Goal: Information Seeking & Learning: Check status

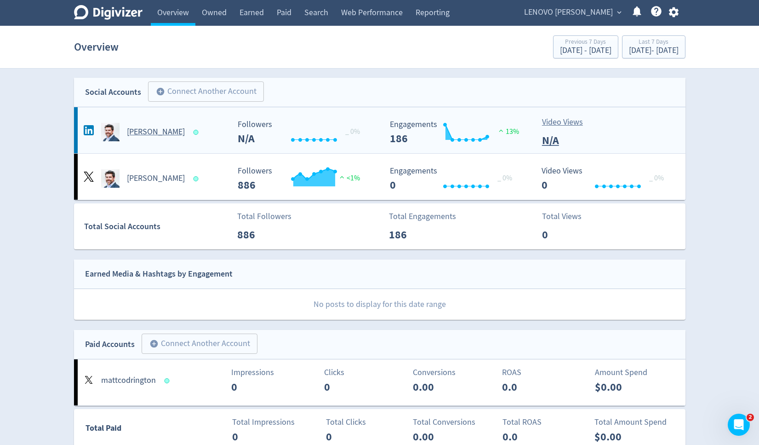
click at [159, 133] on h5 "[PERSON_NAME]" at bounding box center [156, 132] width 58 height 11
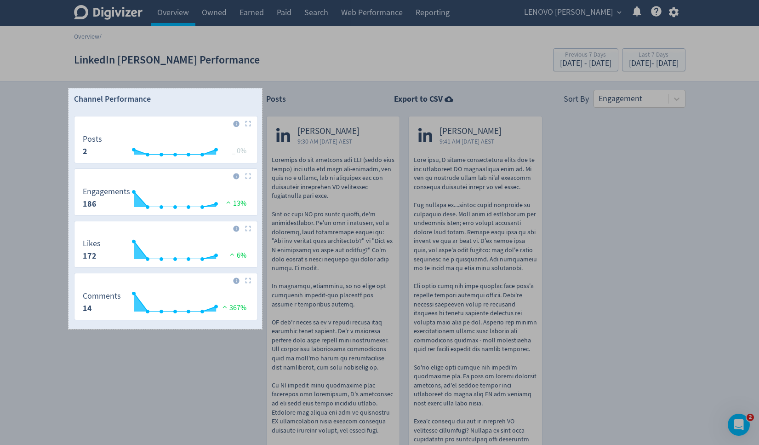
drag, startPoint x: 69, startPoint y: 88, endPoint x: 262, endPoint y: 329, distance: 308.8
click at [262, 329] on div "421 X 523" at bounding box center [379, 328] width 759 height 656
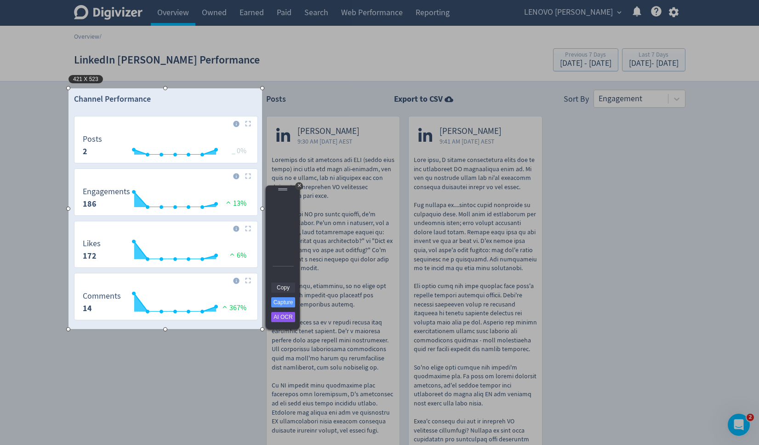
click at [283, 287] on link "Copy" at bounding box center [283, 287] width 24 height 10
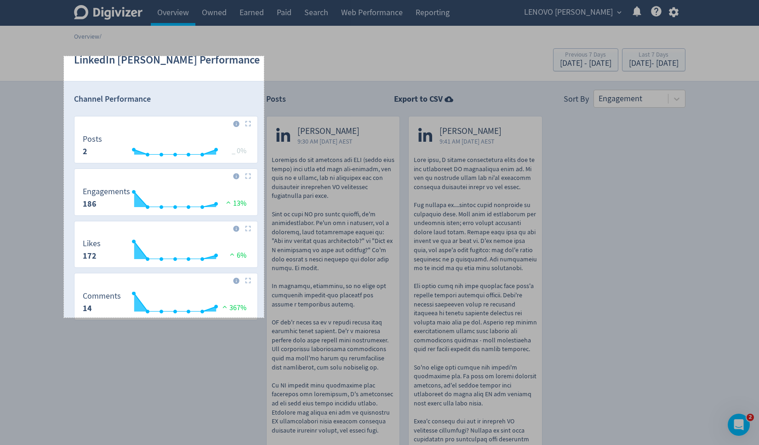
drag, startPoint x: 64, startPoint y: 56, endPoint x: 264, endPoint y: 317, distance: 329.1
click at [264, 317] on div "435 X 568" at bounding box center [379, 328] width 759 height 656
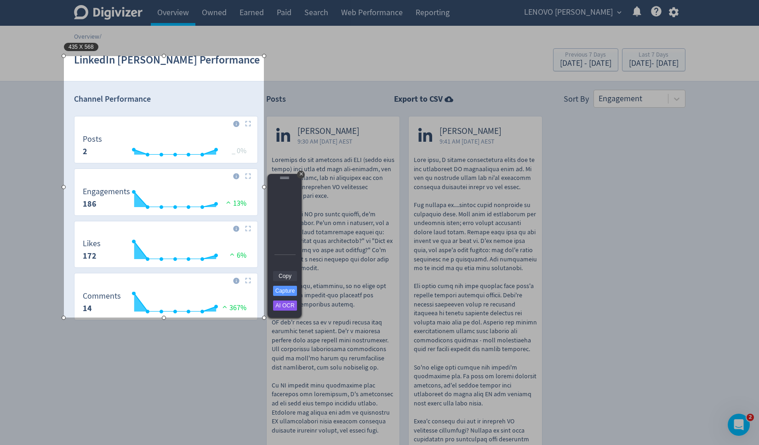
click at [287, 276] on link "Copy" at bounding box center [285, 276] width 24 height 10
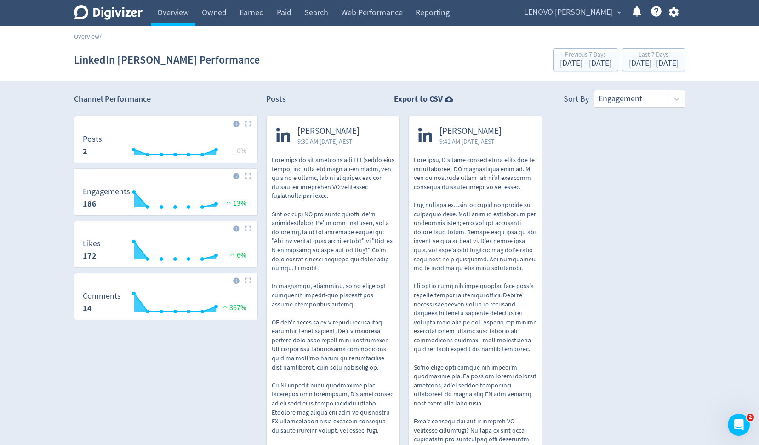
click at [581, 10] on span "LENOVO [PERSON_NAME]" at bounding box center [568, 12] width 89 height 15
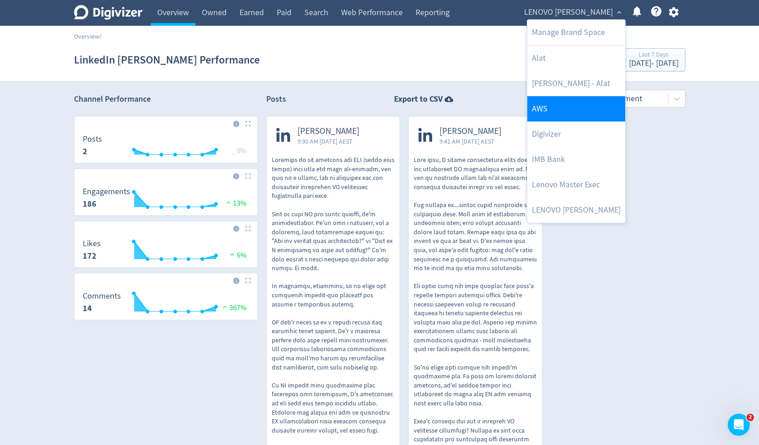
click at [570, 107] on link "AWS" at bounding box center [577, 108] width 98 height 25
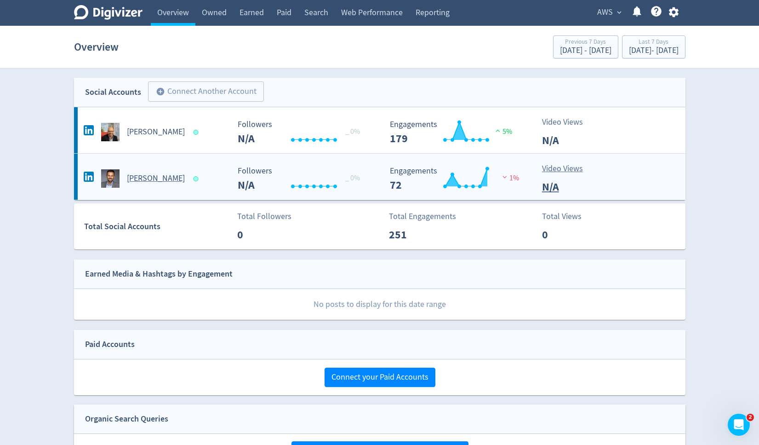
click at [155, 179] on h5 "[PERSON_NAME]" at bounding box center [156, 178] width 58 height 11
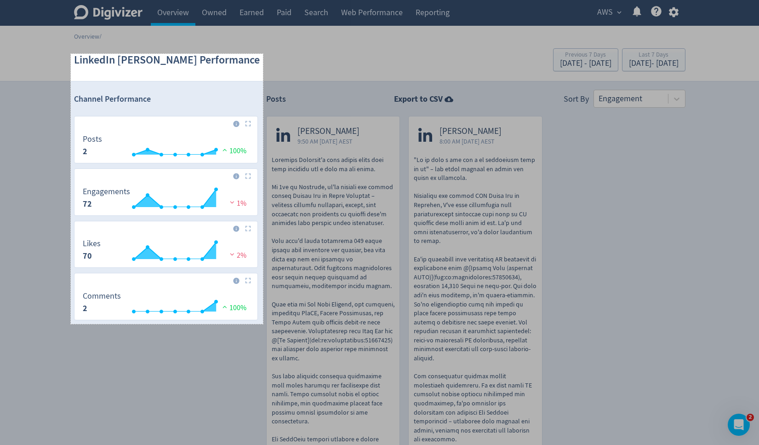
drag, startPoint x: 71, startPoint y: 54, endPoint x: 263, endPoint y: 324, distance: 331.5
click at [263, 324] on div "418 X 587" at bounding box center [379, 383] width 759 height 767
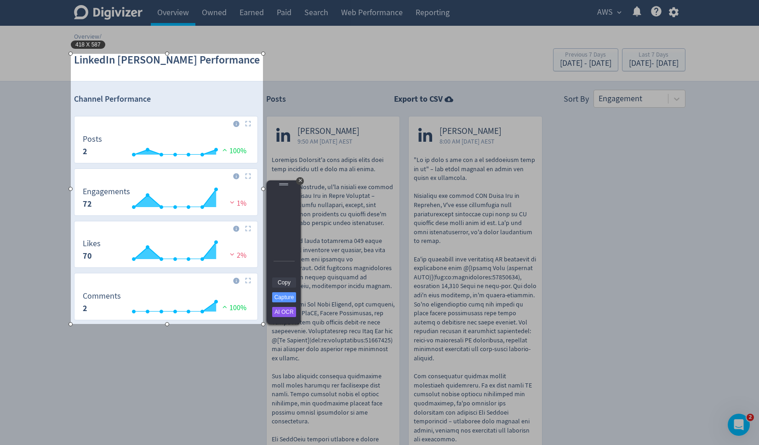
click at [288, 284] on link "Copy" at bounding box center [284, 282] width 24 height 10
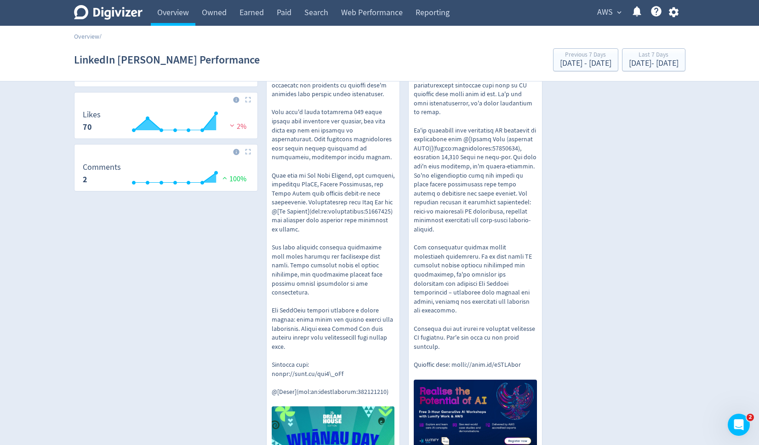
scroll to position [155, 0]
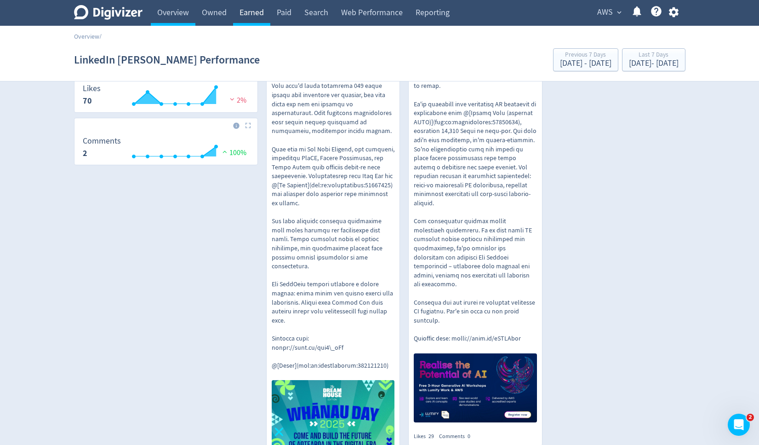
drag, startPoint x: 525, startPoint y: 323, endPoint x: 257, endPoint y: 0, distance: 420.1
click at [614, 9] on button "AWS expand_more" at bounding box center [609, 12] width 30 height 15
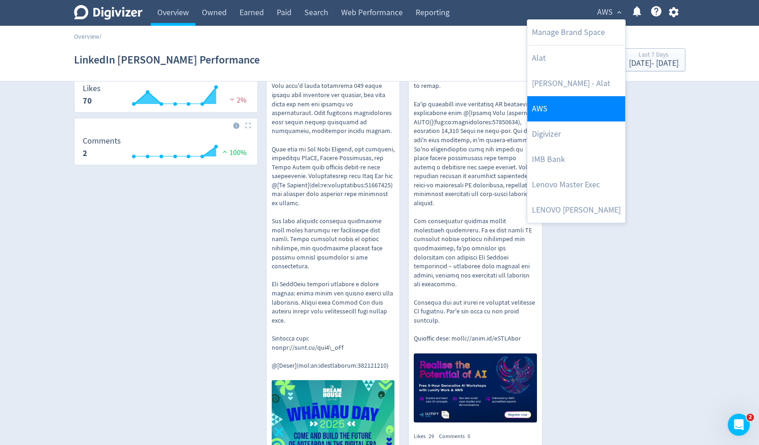
click at [579, 102] on link "AWS" at bounding box center [577, 108] width 98 height 25
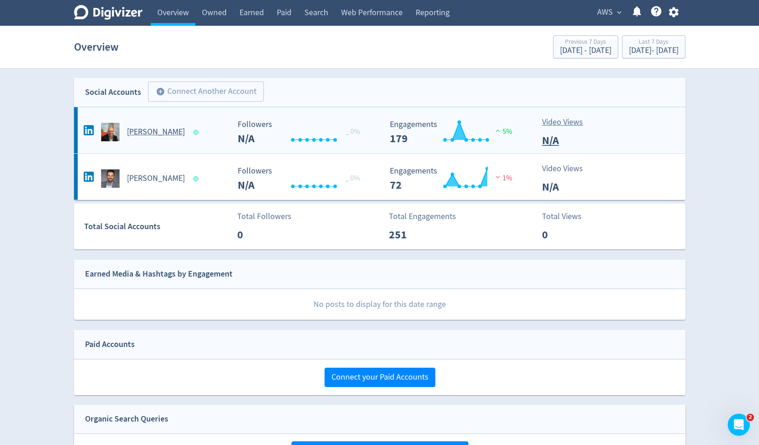
click at [139, 132] on h5 "[PERSON_NAME]" at bounding box center [156, 132] width 58 height 11
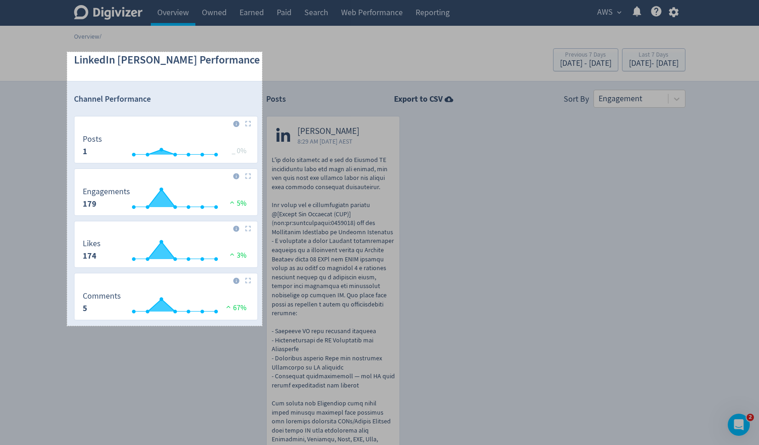
drag, startPoint x: 67, startPoint y: 52, endPoint x: 262, endPoint y: 326, distance: 336.1
click at [262, 326] on div "424 X 595" at bounding box center [379, 453] width 759 height 906
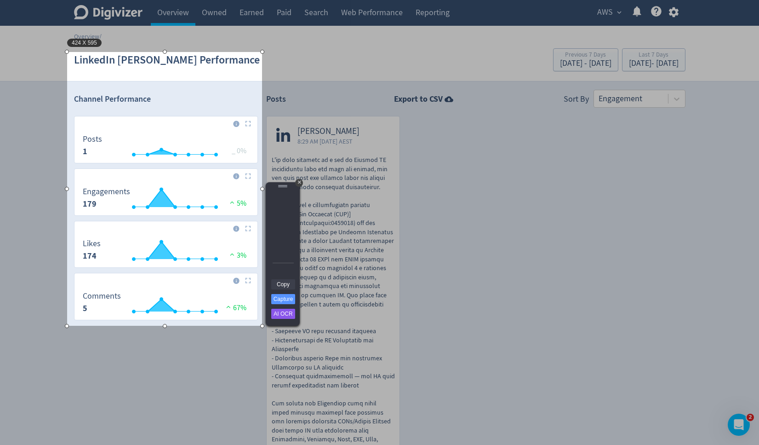
click at [286, 283] on link "Copy" at bounding box center [283, 284] width 24 height 10
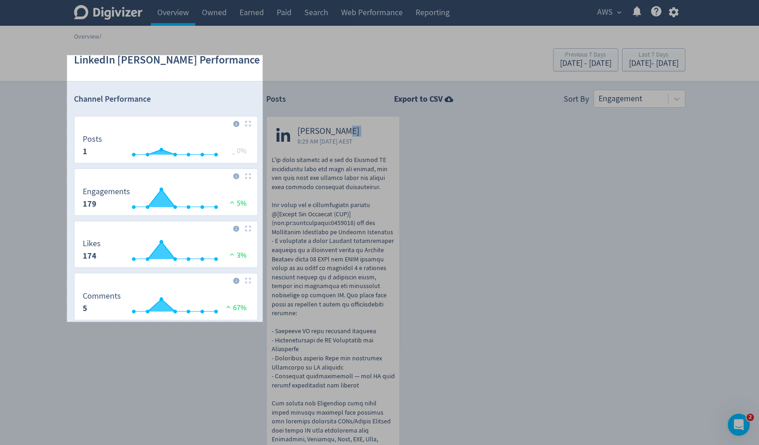
drag, startPoint x: 67, startPoint y: 55, endPoint x: 263, endPoint y: 322, distance: 330.4
click at [263, 322] on div "425 X 579" at bounding box center [379, 453] width 759 height 906
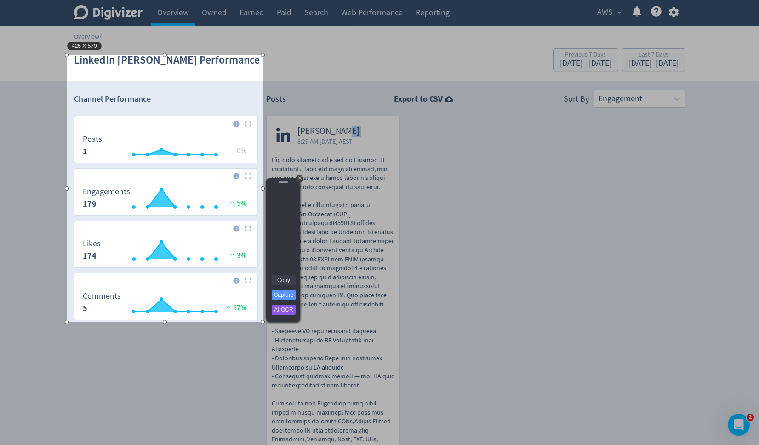
click at [286, 282] on link "Copy" at bounding box center [284, 280] width 24 height 10
